Goal: Find specific page/section: Find specific page/section

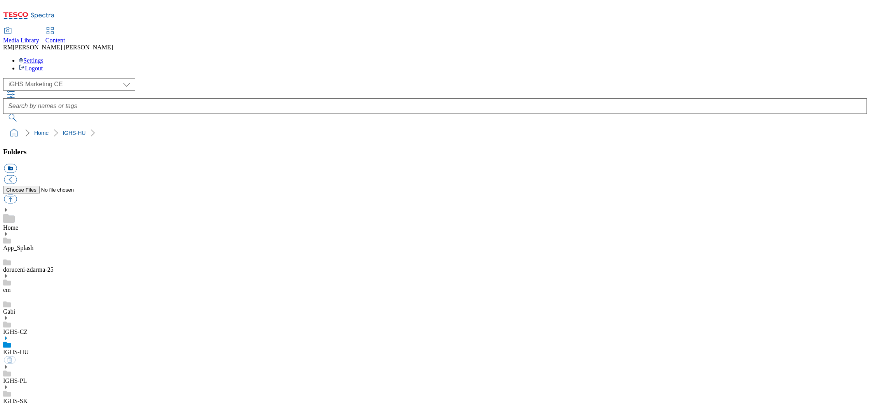
select select "flare-ighs-ce-mktg"
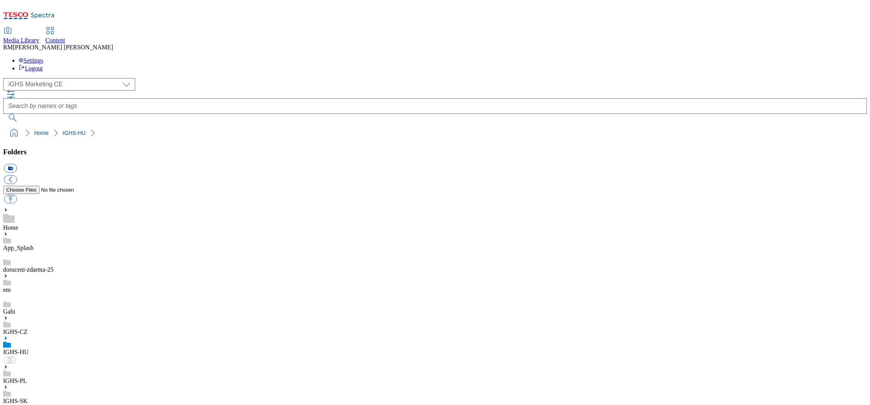
select select "flare-ighs-ce-mktg"
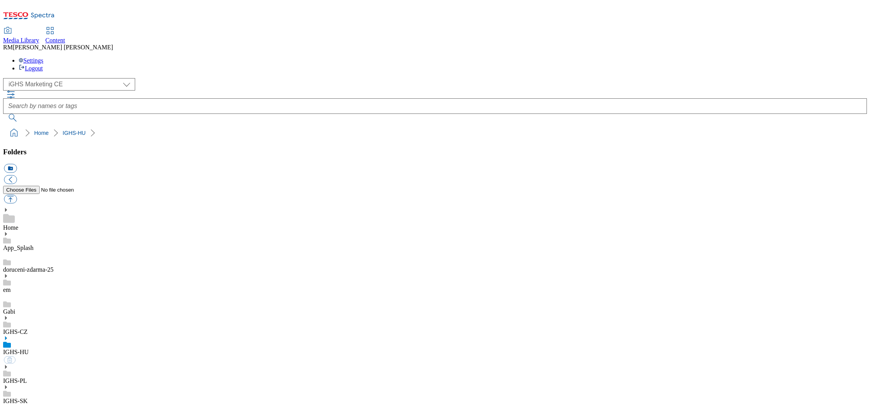
select select "flare-ighs-ce-mktg"
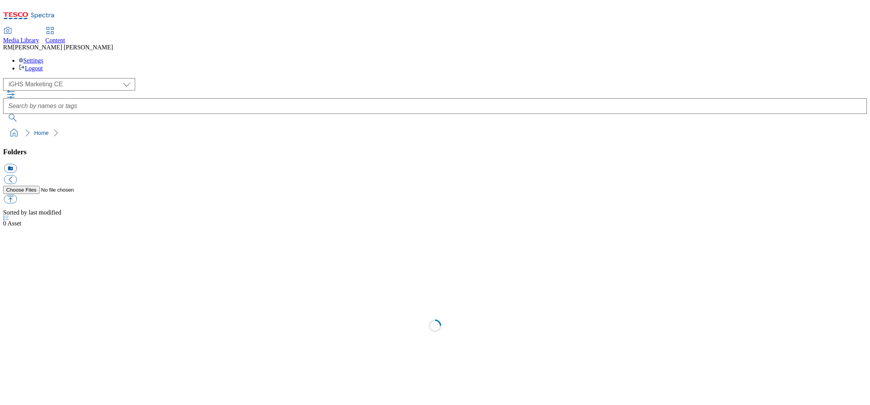
select select "flare-ighs-ce-mktg"
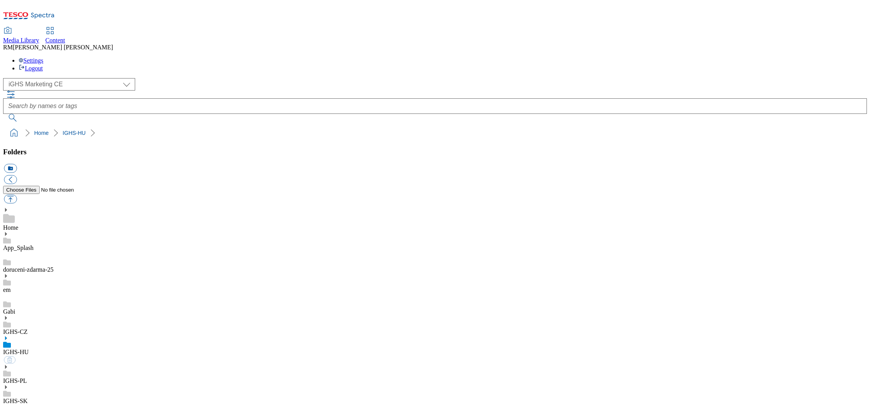
select select "flare-ighs-ce-mktg"
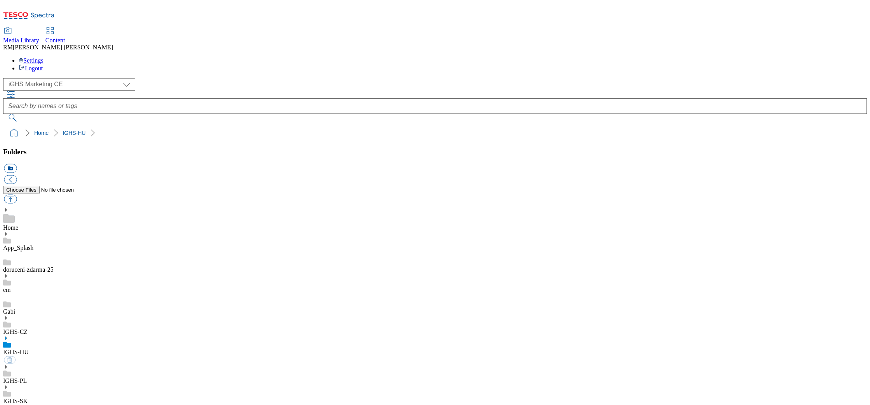
select select "flare-ighs-ce-mktg"
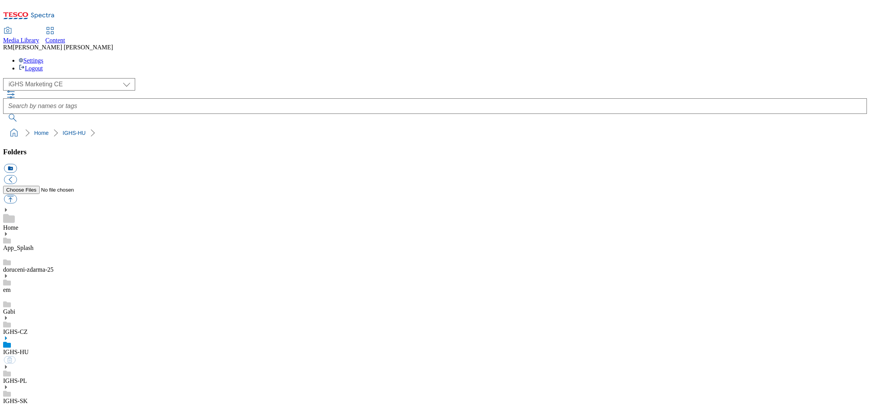
select select "flare-ighs-ce-mktg"
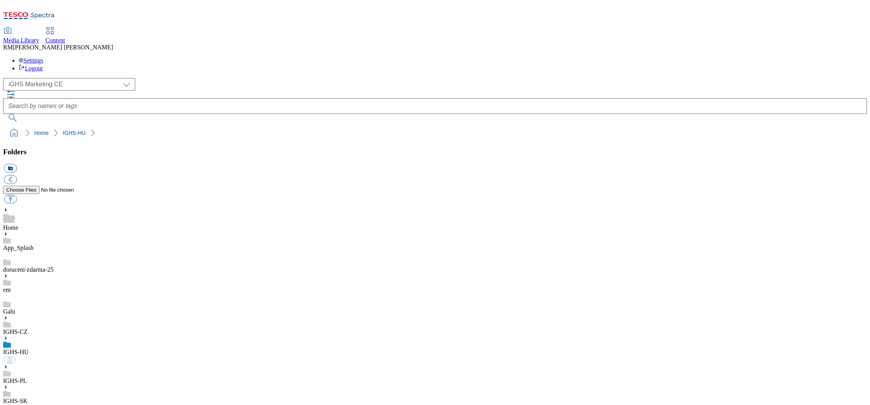
select select "flare-ighs-ce-mktg"
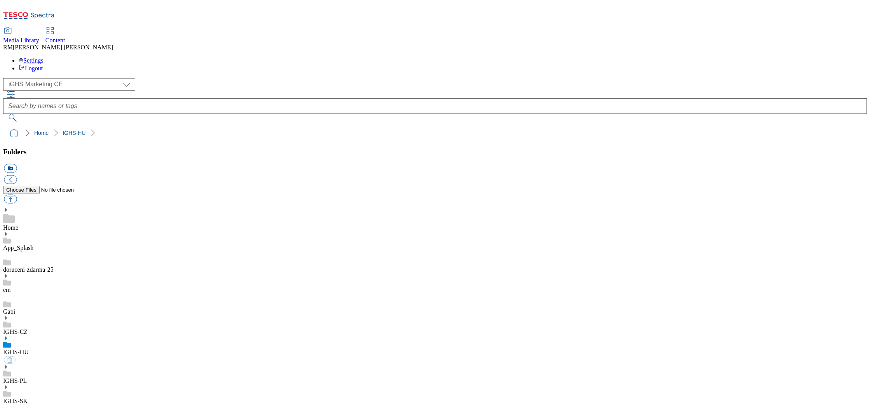
select select "flare-ighs-ce-mktg"
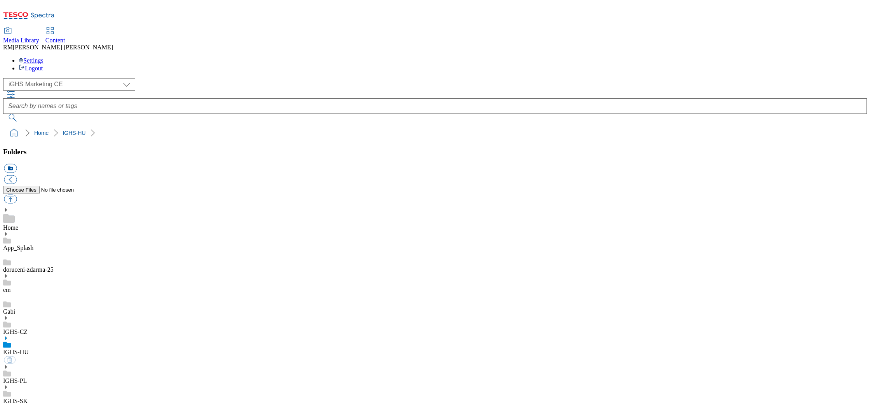
select select "flare-ighs-ce-mktg"
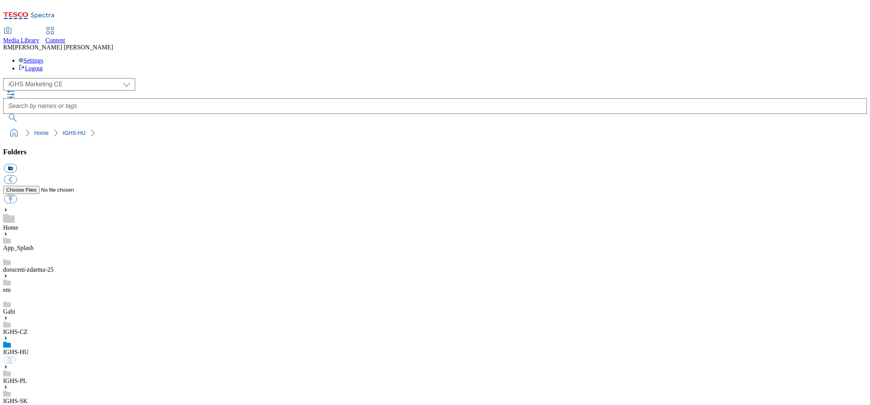
select select "flare-ighs-ce-mktg"
